Goal: Navigation & Orientation: Find specific page/section

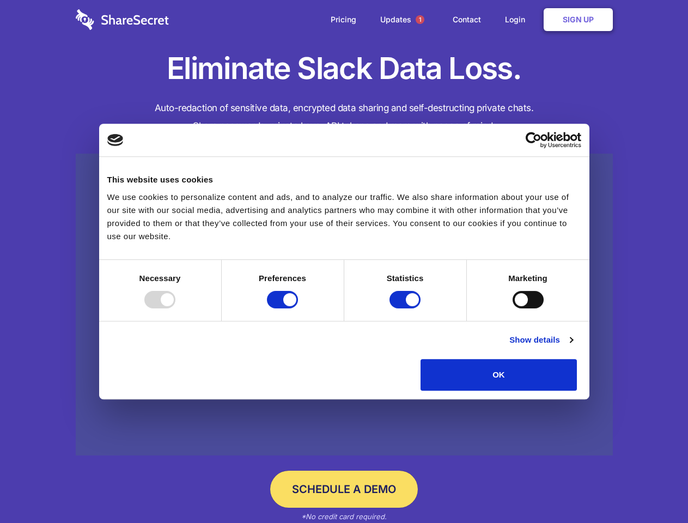
click at [175, 308] on div at bounding box center [159, 299] width 31 height 17
click at [298, 308] on input "Preferences" at bounding box center [282, 299] width 31 height 17
checkbox input "false"
click at [407, 308] on input "Statistics" at bounding box center [405, 299] width 31 height 17
checkbox input "false"
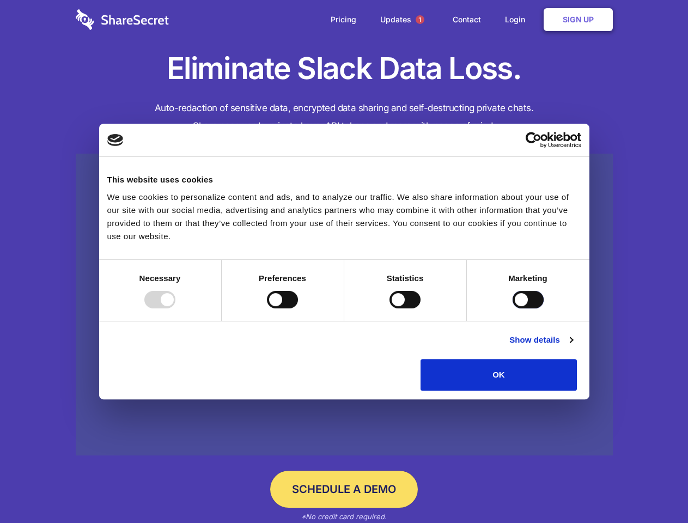
click at [513, 308] on input "Marketing" at bounding box center [528, 299] width 31 height 17
checkbox input "true"
click at [573, 347] on link "Show details" at bounding box center [541, 340] width 63 height 13
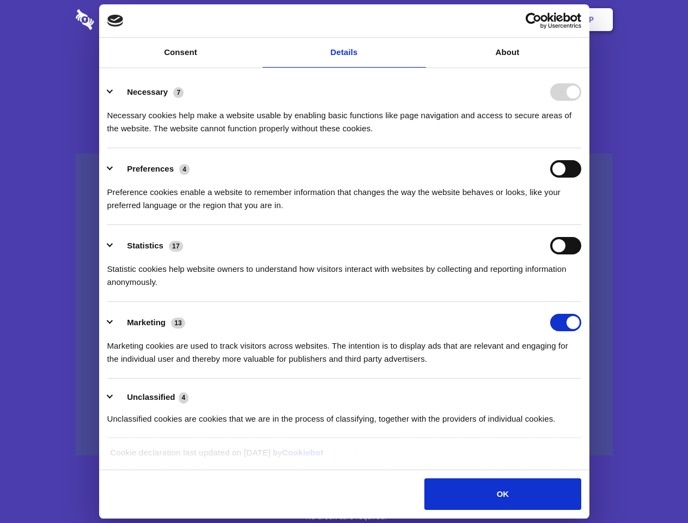
click at [581, 148] on li "Necessary 7 Necessary cookies help make a website usable by enabling basic func…" at bounding box center [344, 109] width 474 height 77
click at [420, 20] on span "1" at bounding box center [420, 19] width 9 height 9
